Goal: Find specific page/section: Find specific page/section

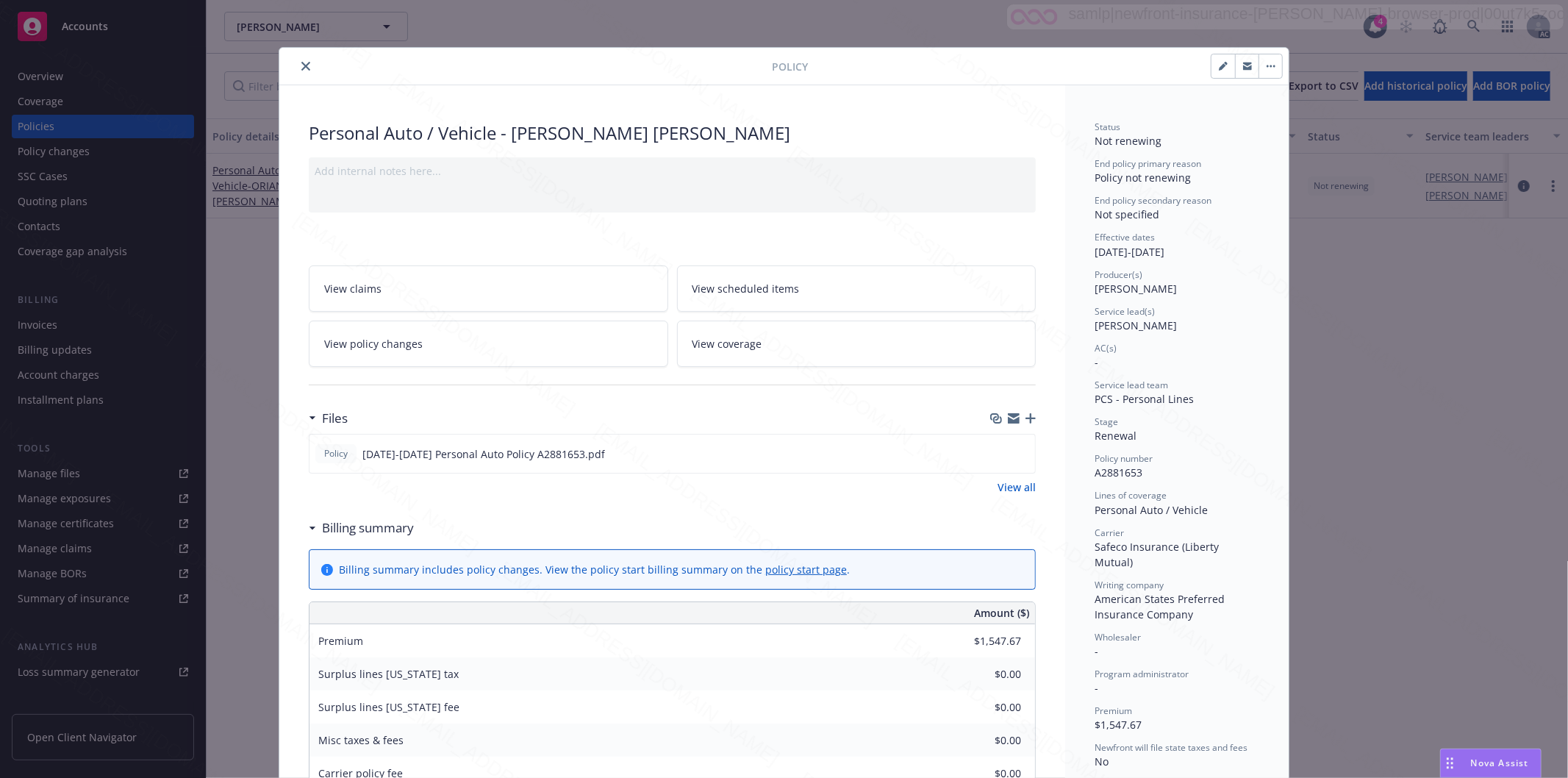
click at [302, 65] on icon "close" at bounding box center [306, 65] width 9 height 9
